Goal: Task Accomplishment & Management: Complete application form

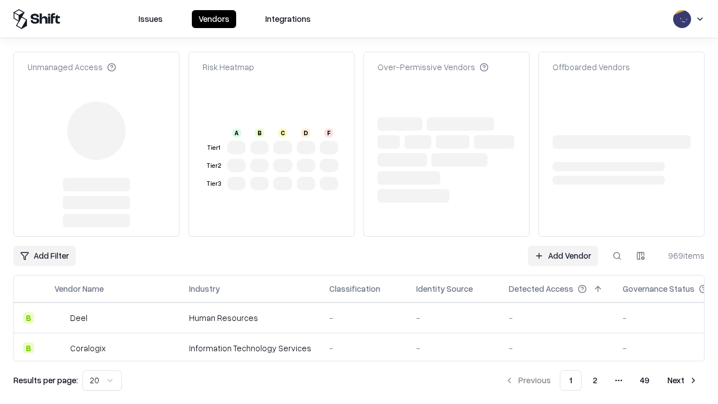
click at [562, 246] on link "Add Vendor" at bounding box center [563, 256] width 70 height 20
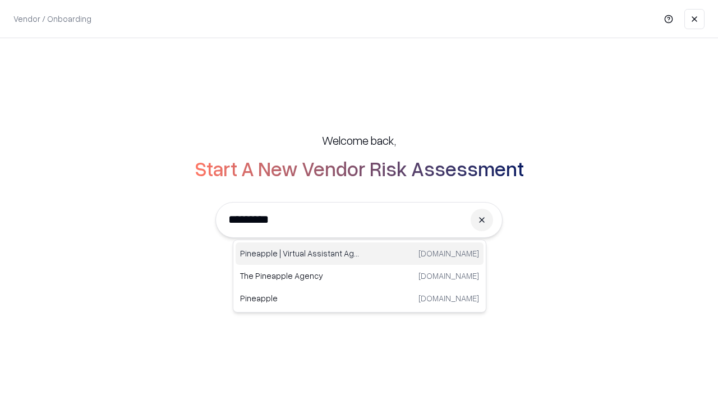
click at [359, 253] on div "Pineapple | Virtual Assistant Agency trypineapple.com" at bounding box center [359, 253] width 248 height 22
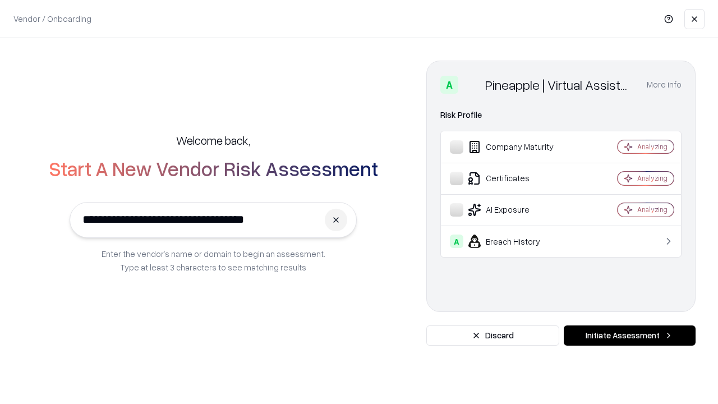
type input "**********"
click at [629, 335] on button "Initiate Assessment" at bounding box center [630, 335] width 132 height 20
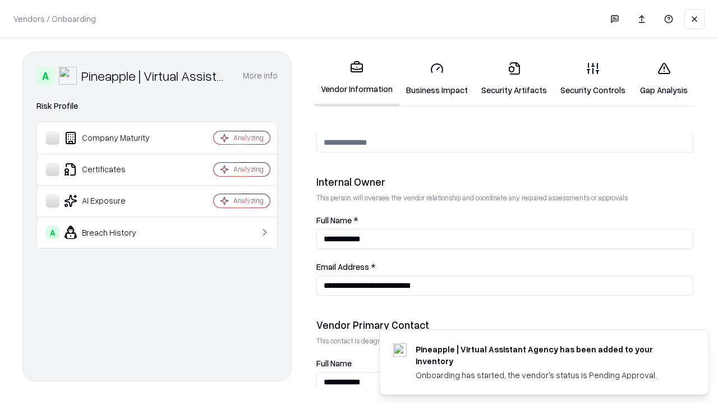
scroll to position [581, 0]
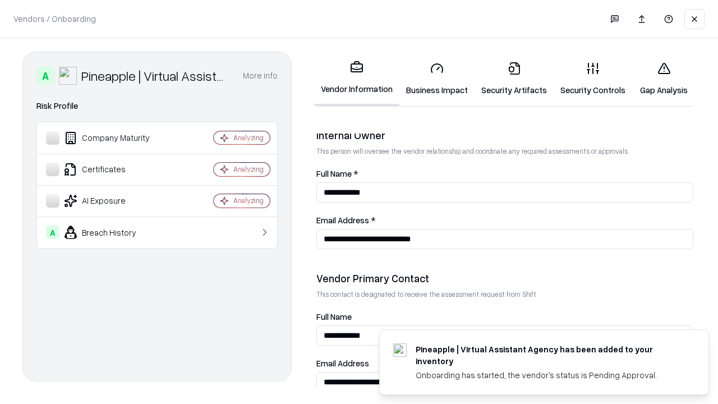
click at [437, 78] on link "Business Impact" at bounding box center [436, 79] width 75 height 52
click at [514, 78] on link "Security Artifacts" at bounding box center [513, 79] width 79 height 52
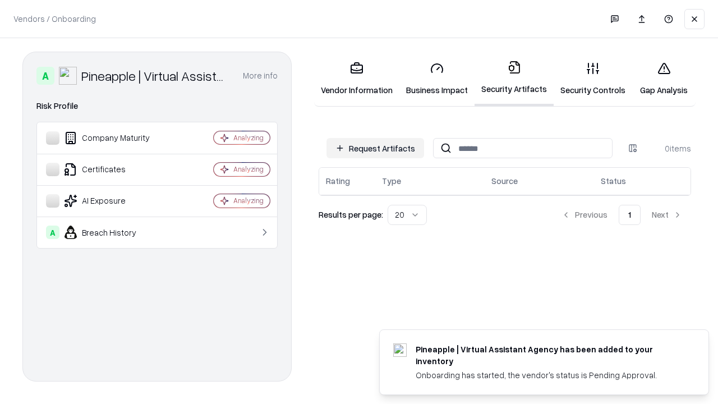
click at [375, 148] on button "Request Artifacts" at bounding box center [375, 148] width 98 height 20
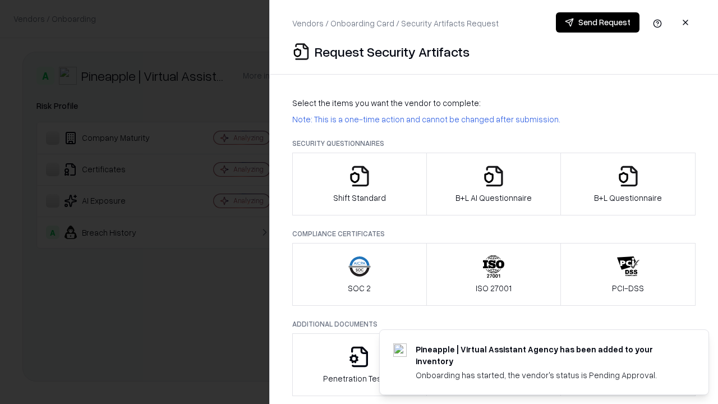
click at [359, 184] on icon "button" at bounding box center [359, 176] width 22 height 22
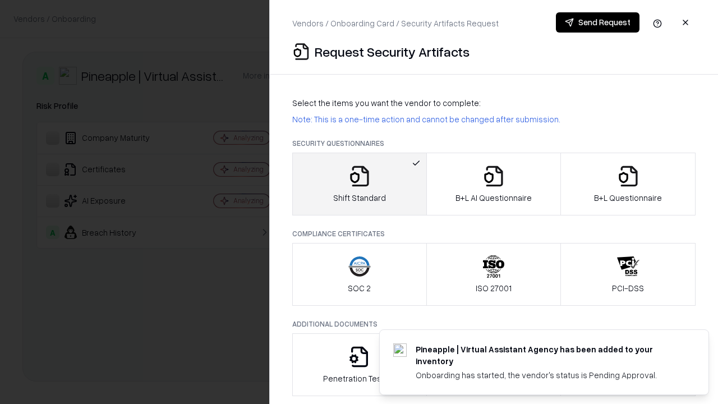
click at [597, 22] on button "Send Request" at bounding box center [598, 22] width 84 height 20
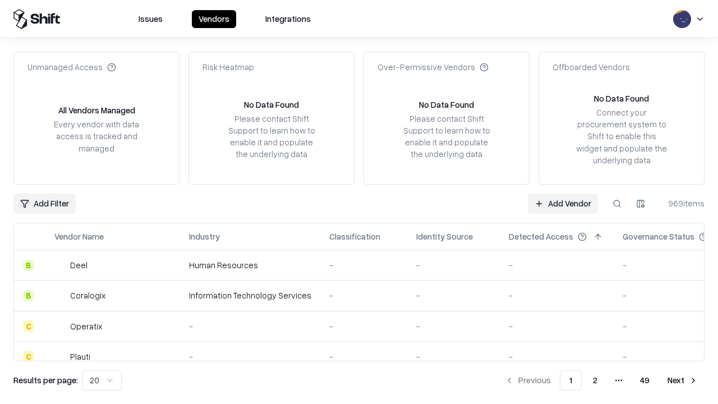
click at [617, 203] on button at bounding box center [617, 203] width 20 height 20
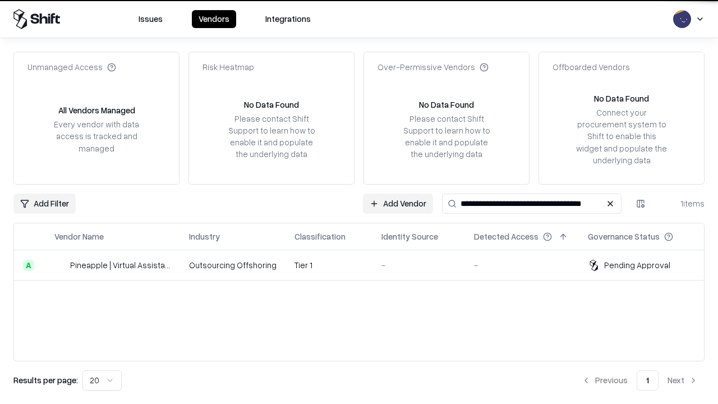
type input "**********"
click at [366, 265] on td "Tier 1" at bounding box center [328, 265] width 87 height 30
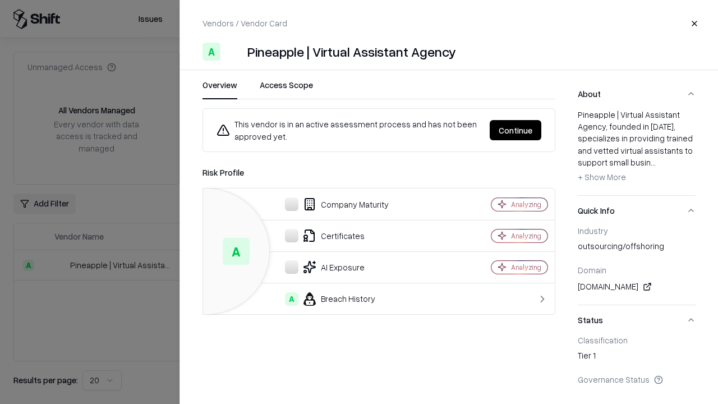
click at [515, 130] on button "Continue" at bounding box center [515, 130] width 52 height 20
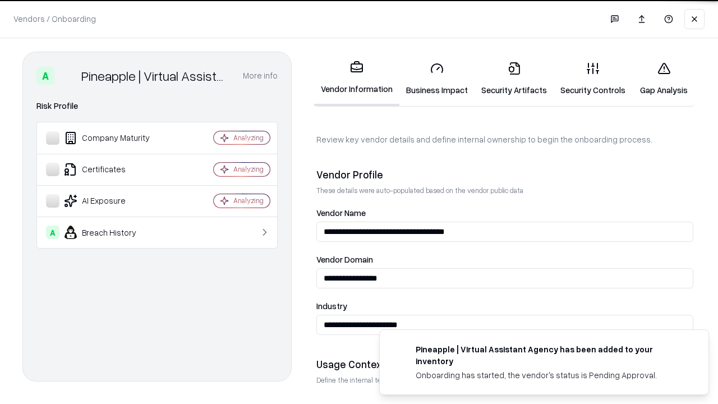
click at [514, 78] on link "Security Artifacts" at bounding box center [513, 79] width 79 height 52
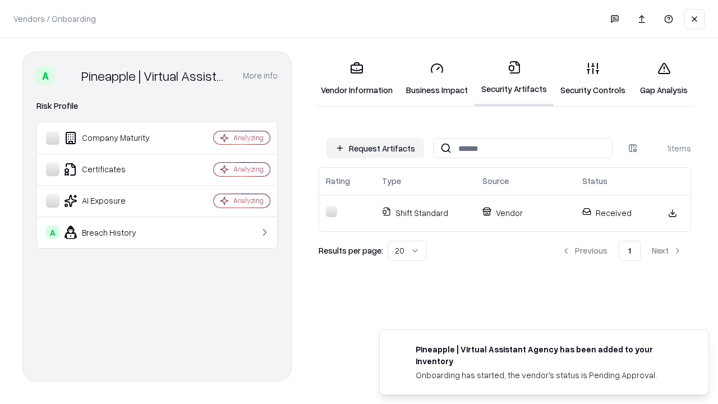
click at [593, 78] on link "Security Controls" at bounding box center [592, 79] width 78 height 52
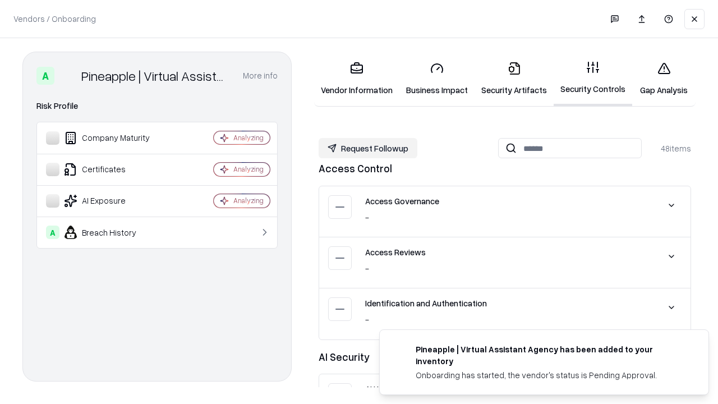
click at [368, 148] on button "Request Followup" at bounding box center [367, 148] width 99 height 20
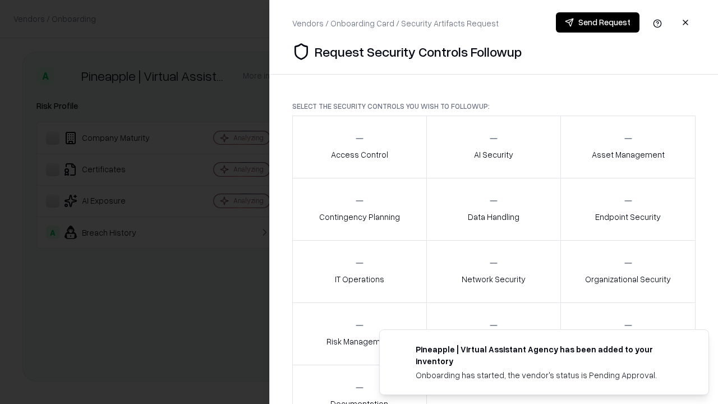
click at [359, 147] on div "Access Control" at bounding box center [359, 146] width 57 height 27
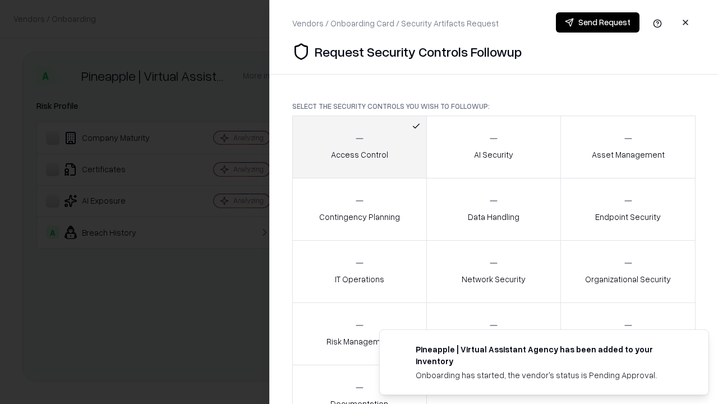
click at [597, 22] on button "Send Request" at bounding box center [598, 22] width 84 height 20
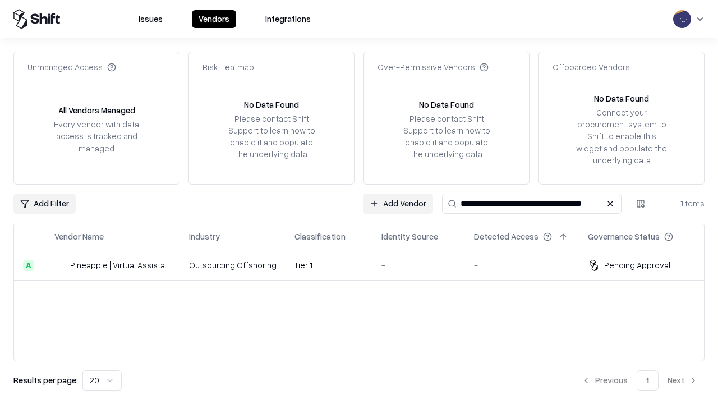
type input "**********"
click at [366, 265] on td "Tier 1" at bounding box center [328, 265] width 87 height 30
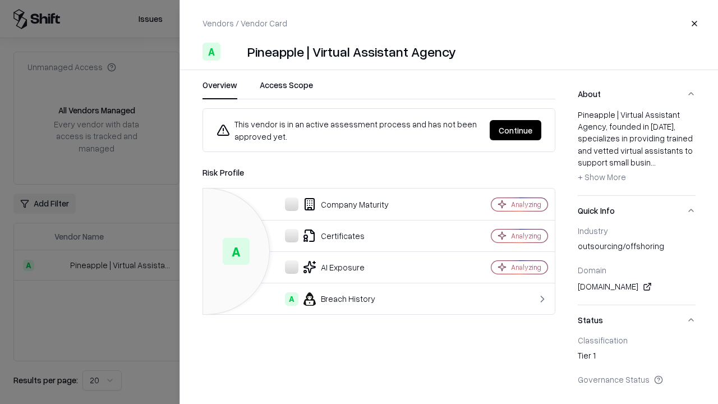
click at [515, 130] on button "Continue" at bounding box center [515, 130] width 52 height 20
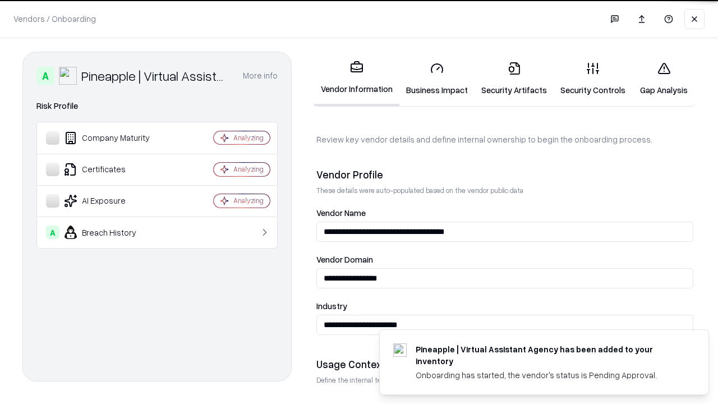
click at [663, 78] on link "Gap Analysis" at bounding box center [663, 79] width 63 height 52
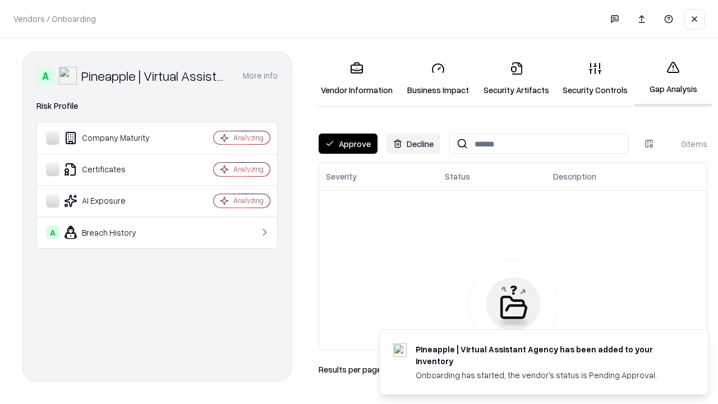
click at [348, 144] on button "Approve" at bounding box center [347, 143] width 59 height 20
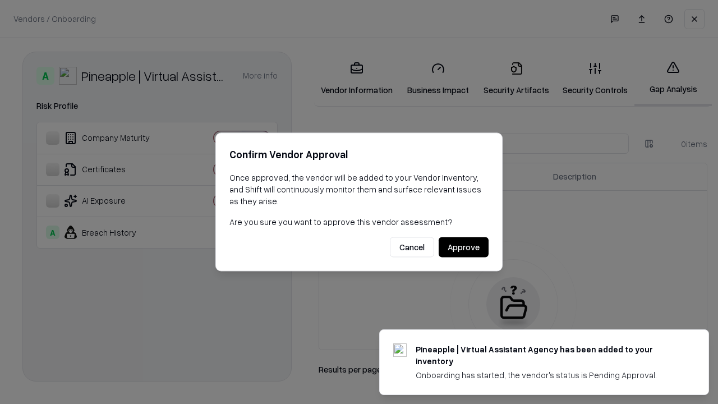
click at [463, 247] on button "Approve" at bounding box center [463, 247] width 50 height 20
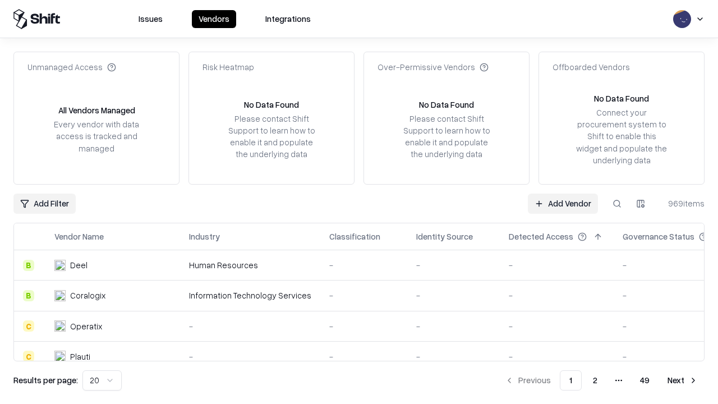
type input "**********"
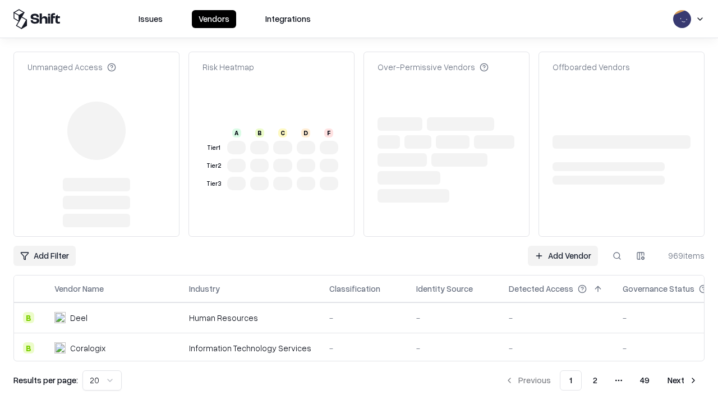
click at [562, 246] on link "Add Vendor" at bounding box center [563, 256] width 70 height 20
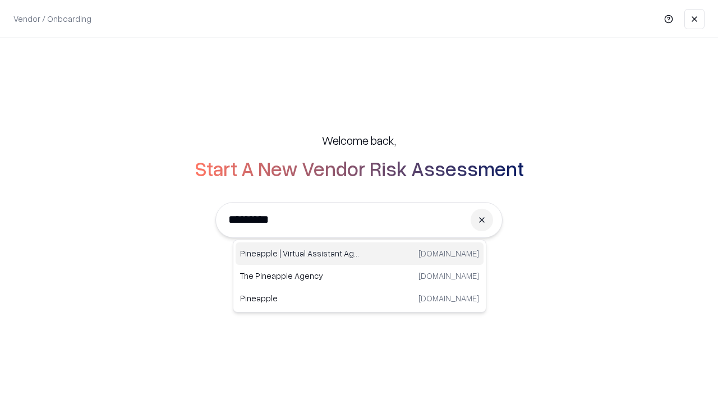
click at [359, 253] on div "Pineapple | Virtual Assistant Agency [DOMAIN_NAME]" at bounding box center [359, 253] width 248 height 22
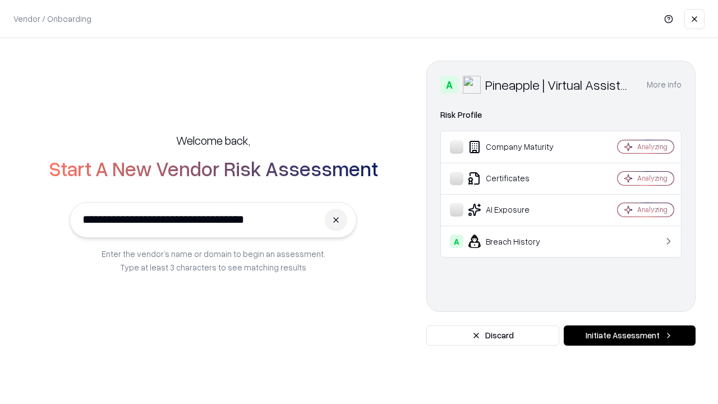
type input "**********"
click at [629, 335] on button "Initiate Assessment" at bounding box center [630, 335] width 132 height 20
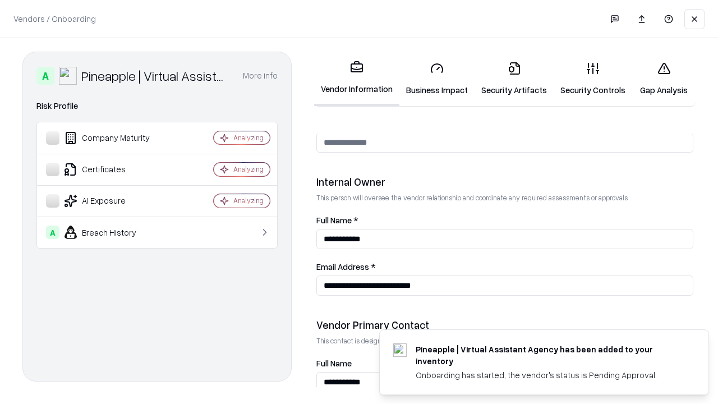
scroll to position [581, 0]
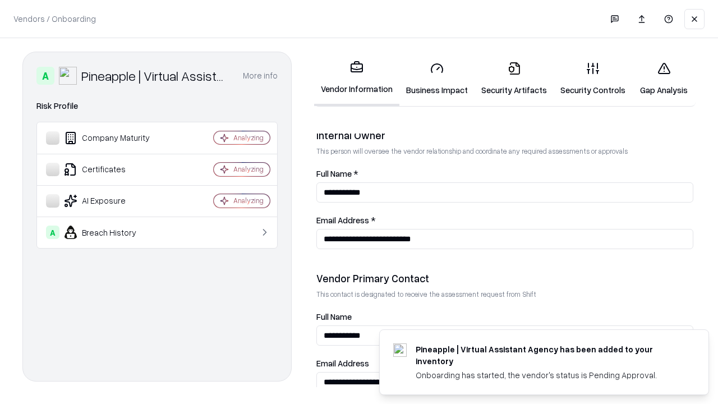
click at [663, 78] on link "Gap Analysis" at bounding box center [663, 79] width 63 height 52
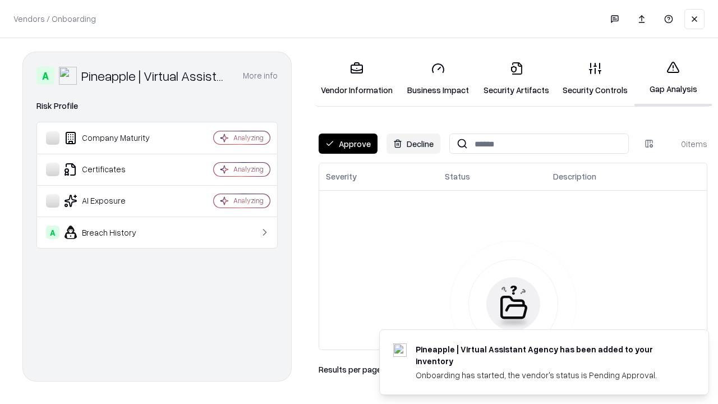
click at [348, 144] on button "Approve" at bounding box center [347, 143] width 59 height 20
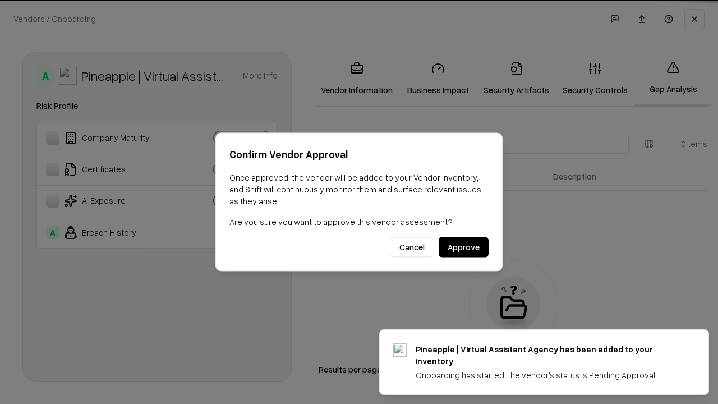
click at [463, 247] on button "Approve" at bounding box center [463, 247] width 50 height 20
